Goal: Transaction & Acquisition: Download file/media

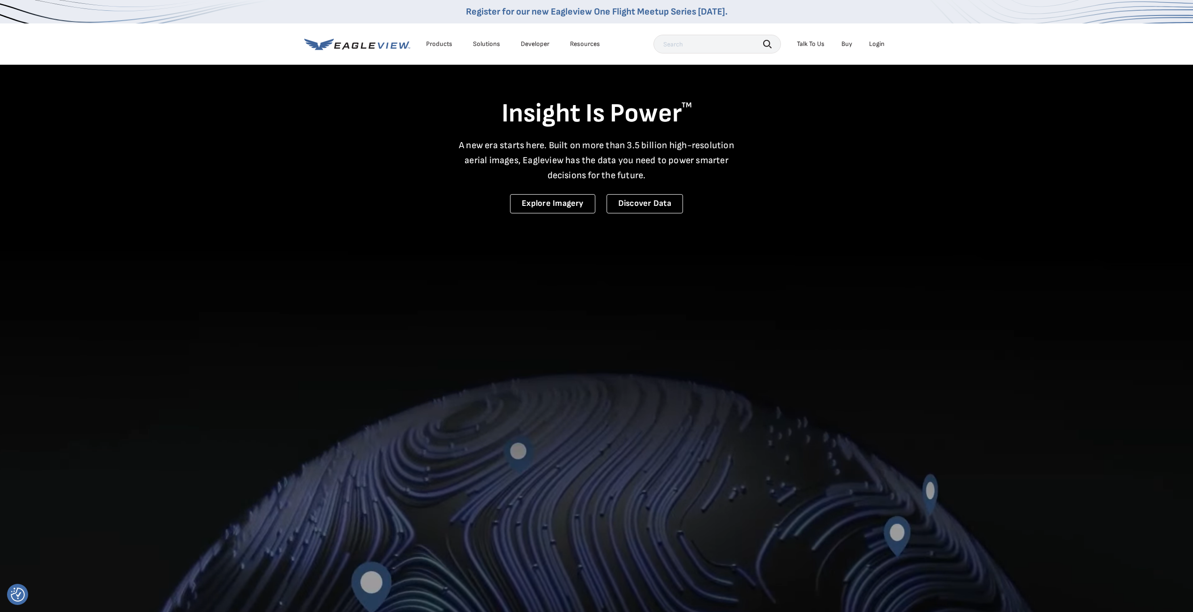
click at [872, 45] on div "Login" at bounding box center [876, 44] width 15 height 8
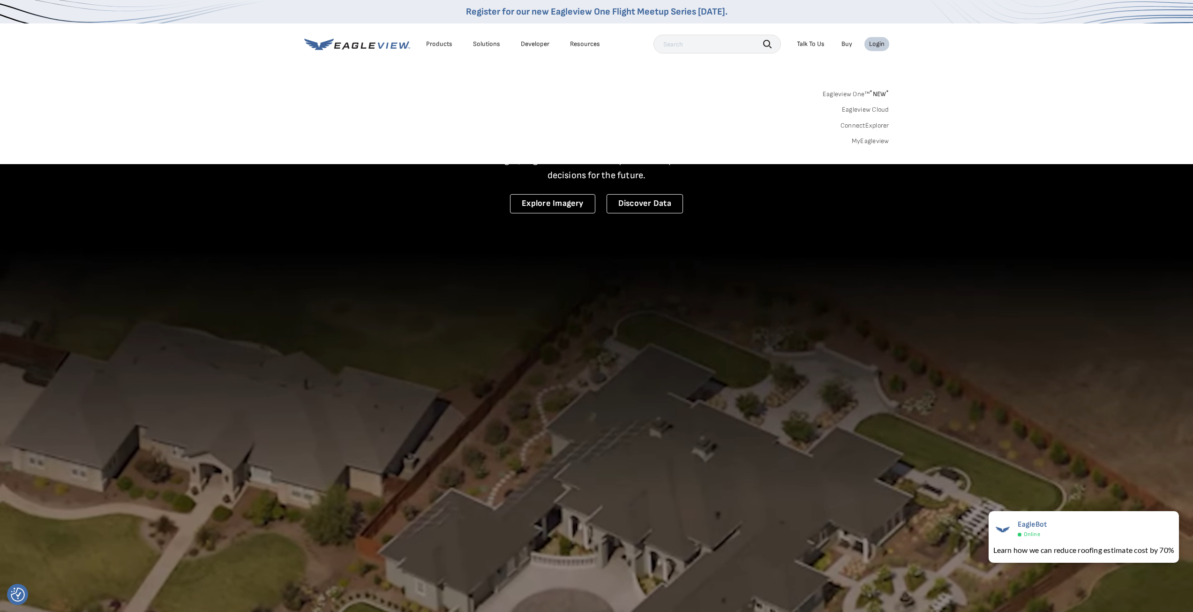
click at [864, 108] on link "Eagleview Cloud" at bounding box center [865, 109] width 47 height 8
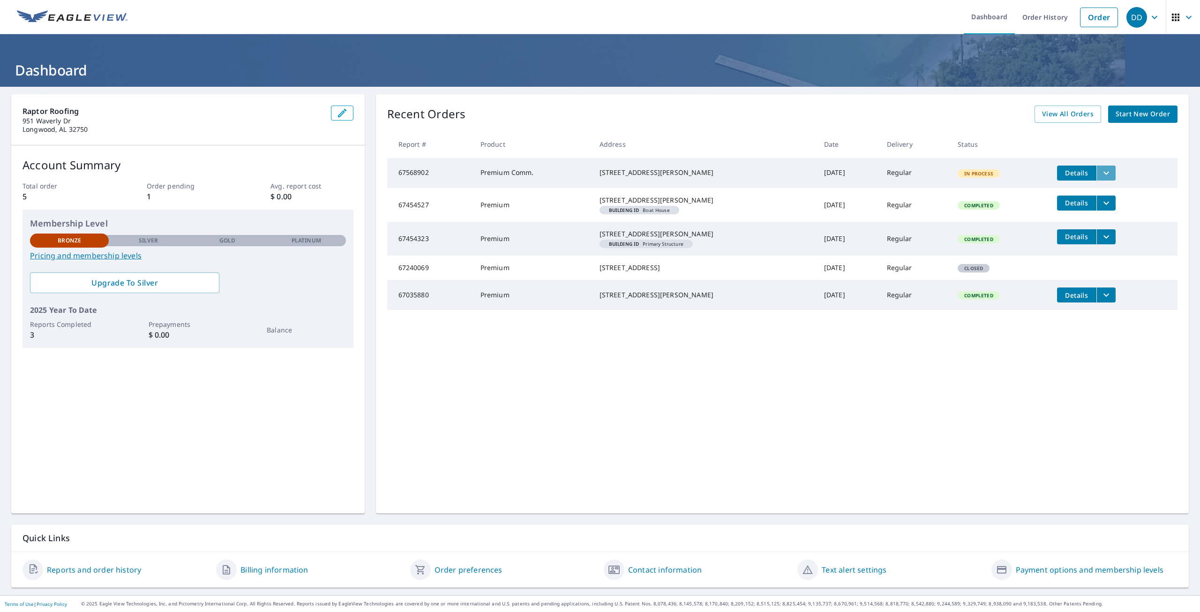
click at [1108, 172] on button "filesDropdownBtn-67568902" at bounding box center [1105, 172] width 19 height 15
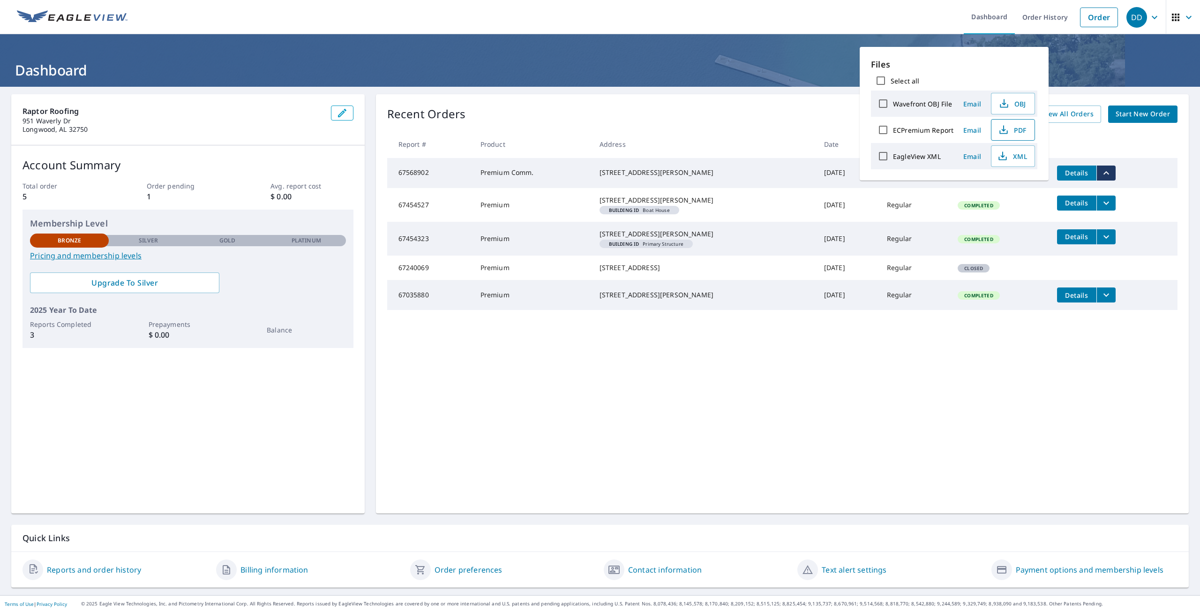
click at [1025, 129] on span "PDF" at bounding box center [1012, 129] width 30 height 11
click at [890, 14] on ul "Dashboard Order History Order" at bounding box center [628, 17] width 990 height 34
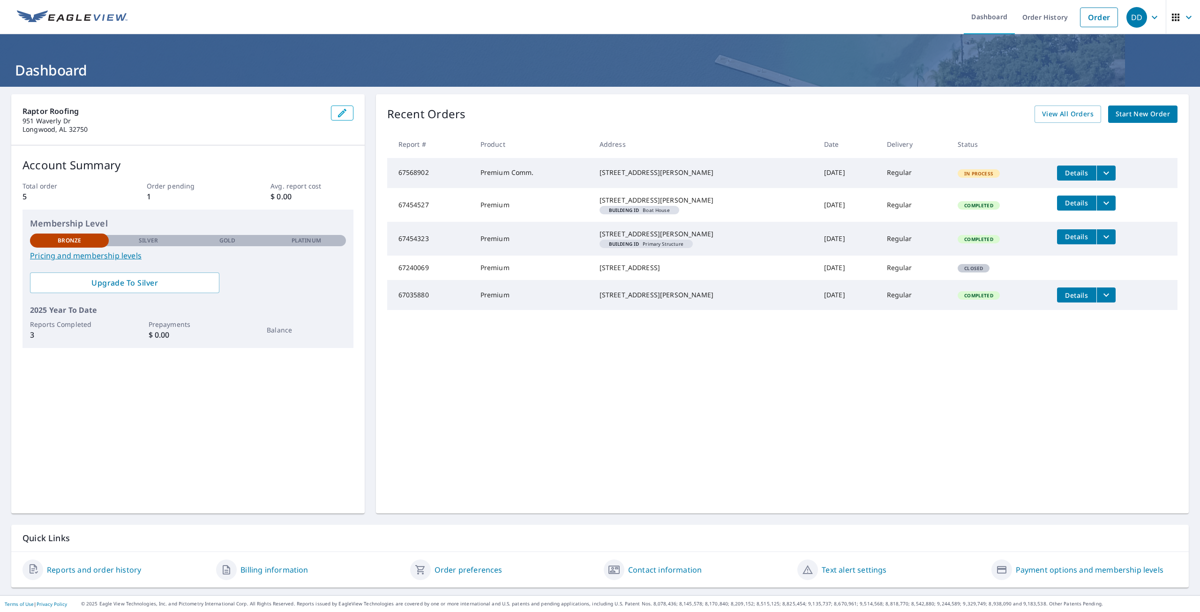
click at [1096, 172] on button "filesDropdownBtn-67568902" at bounding box center [1105, 172] width 19 height 15
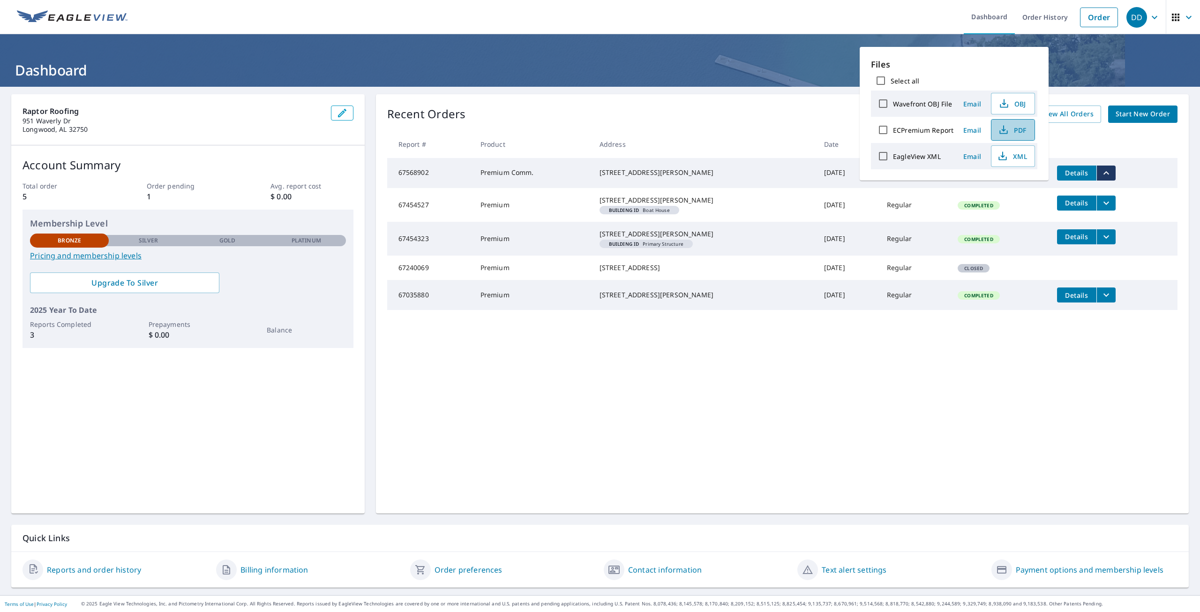
click at [1008, 132] on icon "button" at bounding box center [1003, 129] width 11 height 11
